Goal: Transaction & Acquisition: Download file/media

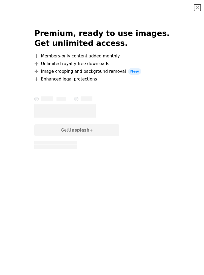
scroll to position [27259, 0]
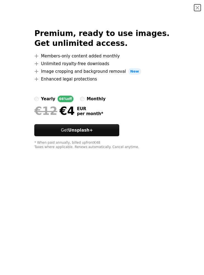
click at [201, 4] on button "An X shape" at bounding box center [197, 7] width 7 height 7
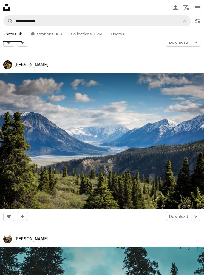
scroll to position [31421, 0]
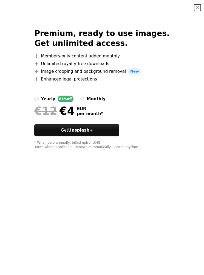
scroll to position [27259, 0]
click at [200, 7] on button "An X shape" at bounding box center [197, 7] width 7 height 7
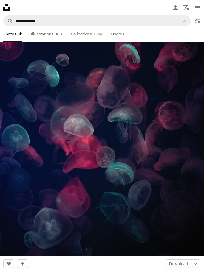
scroll to position [32755, 0]
click at [181, 259] on link "Download" at bounding box center [179, 263] width 26 height 9
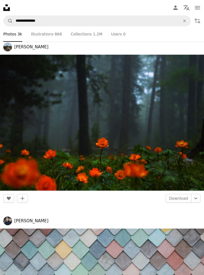
scroll to position [51443, 0]
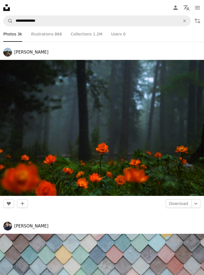
click at [175, 199] on link "Download" at bounding box center [179, 203] width 26 height 9
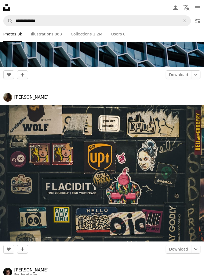
scroll to position [83121, 0]
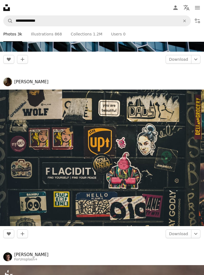
click at [177, 229] on link "Download" at bounding box center [179, 233] width 26 height 9
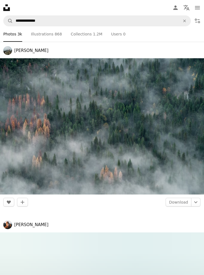
scroll to position [96516, 0]
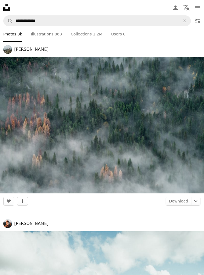
click at [176, 196] on link "Download" at bounding box center [179, 200] width 26 height 9
